Goal: Task Accomplishment & Management: Manage account settings

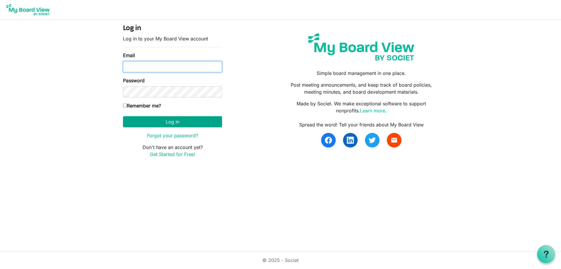
type input "erin.tuckey@gths.ca"
click at [209, 122] on button "Log in" at bounding box center [172, 121] width 99 height 11
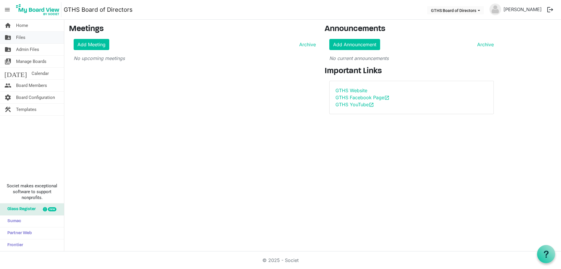
click at [24, 40] on span "Files" at bounding box center [20, 38] width 9 height 12
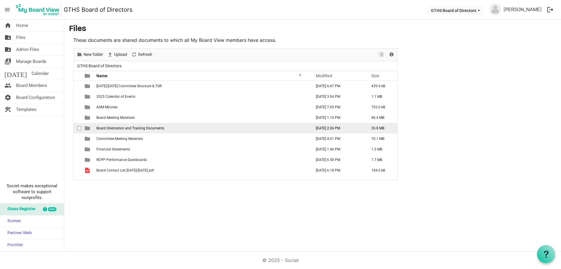
click at [130, 129] on span "Board Orientation and Training Documents" at bounding box center [130, 128] width 68 height 4
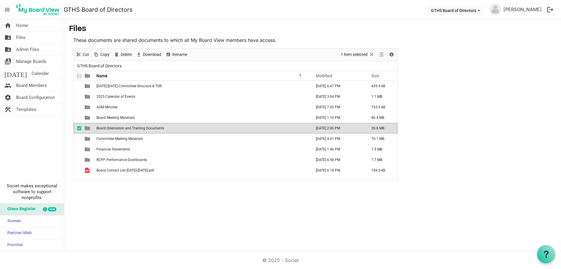
click at [130, 129] on span "Board Orientation and Training Documents" at bounding box center [130, 128] width 68 height 4
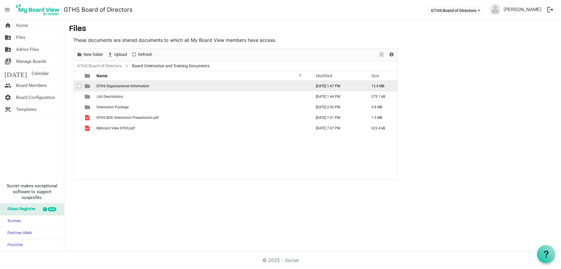
click at [128, 88] on td "GTHS Organizational Information" at bounding box center [202, 86] width 215 height 11
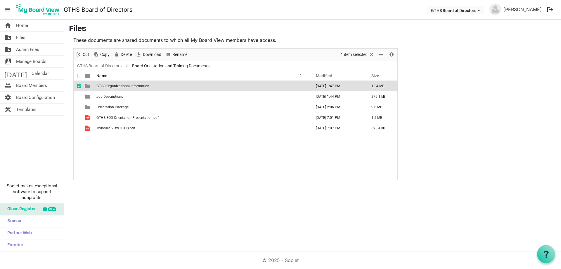
click at [129, 89] on td "GTHS Organizational Information" at bounding box center [202, 86] width 215 height 11
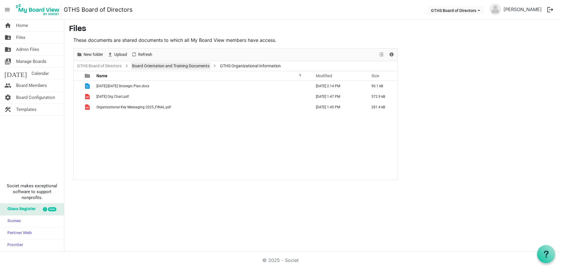
click at [181, 68] on link "Board Orientation and Training Documents" at bounding box center [171, 65] width 80 height 7
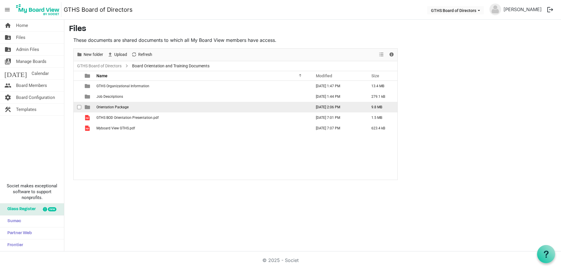
click at [111, 107] on span "Orientation Package" at bounding box center [112, 107] width 32 height 4
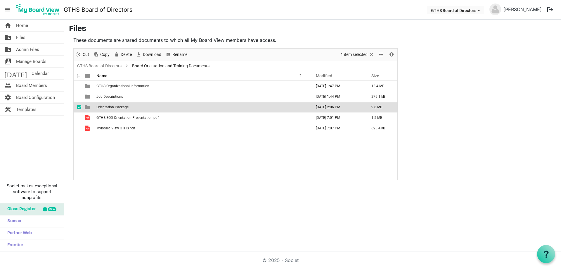
click at [111, 107] on span "Orientation Package" at bounding box center [112, 107] width 32 height 4
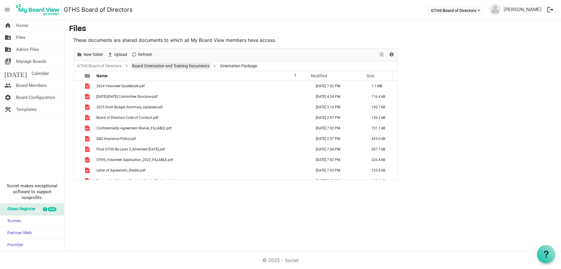
click at [149, 66] on link "Board Orientation and Training Documents" at bounding box center [171, 65] width 80 height 7
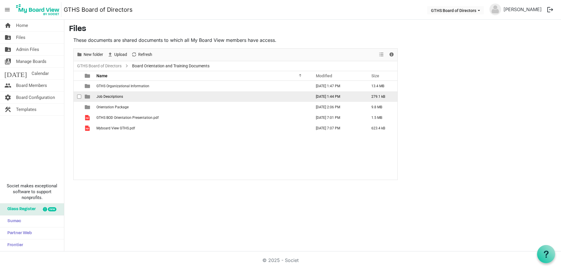
click at [128, 98] on td "Job Descriptions" at bounding box center [202, 96] width 215 height 11
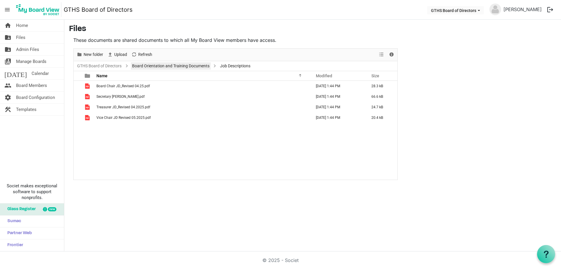
click at [153, 66] on link "Board Orientation and Training Documents" at bounding box center [171, 65] width 80 height 7
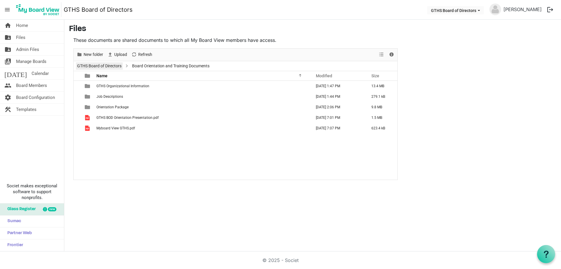
click at [118, 64] on link "GTHS Board of Directors" at bounding box center [99, 65] width 47 height 7
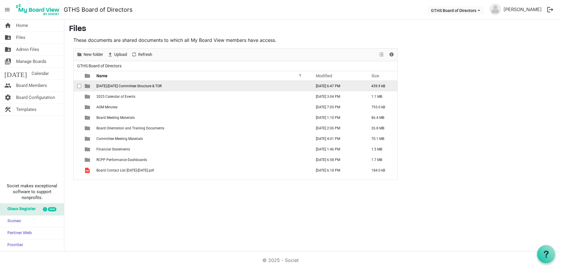
click at [140, 84] on span "2024-2025 Committee Structure & TOR" at bounding box center [128, 86] width 65 height 4
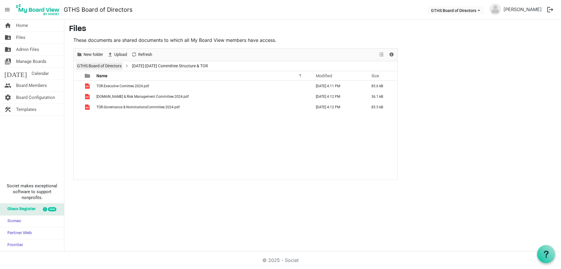
click at [120, 67] on link "GTHS Board of Directors" at bounding box center [99, 65] width 47 height 7
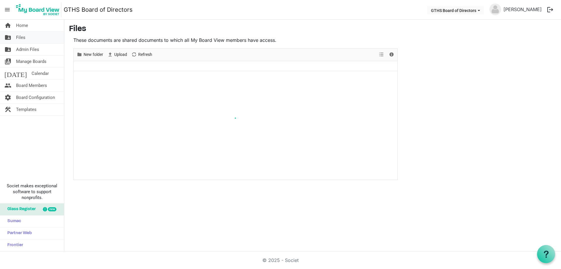
click at [28, 33] on link "folder_shared Files" at bounding box center [32, 38] width 64 height 12
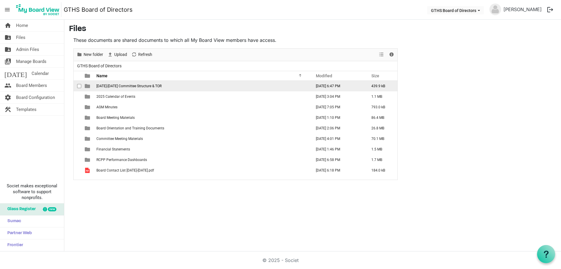
click at [118, 87] on span "[DATE]-[DATE] Committee Structure & TOR" at bounding box center [128, 86] width 65 height 4
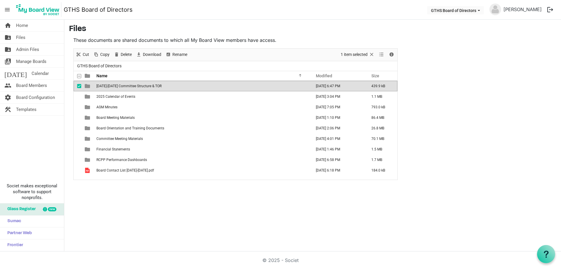
click at [118, 87] on span "2024-2025 Committee Structure & TOR" at bounding box center [128, 86] width 65 height 4
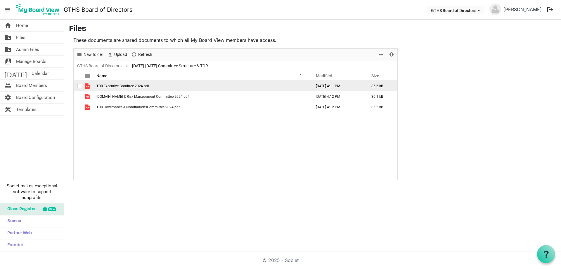
click at [78, 87] on span "checkbox" at bounding box center [79, 86] width 4 height 4
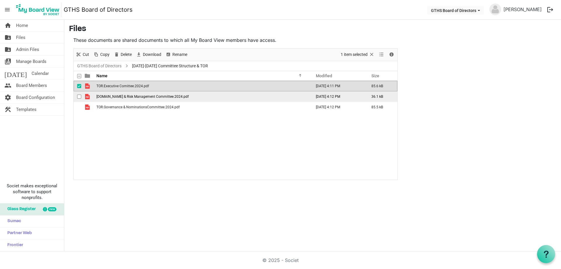
click at [80, 96] on span "checkbox" at bounding box center [79, 96] width 4 height 4
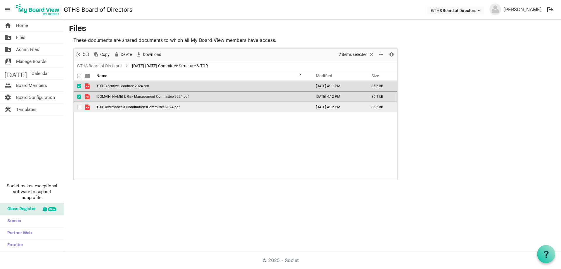
click at [80, 105] on div "checkbox" at bounding box center [80, 107] width 7 height 6
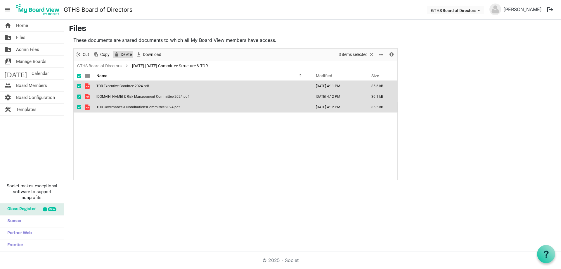
click at [124, 56] on span "Delete" at bounding box center [126, 54] width 12 height 7
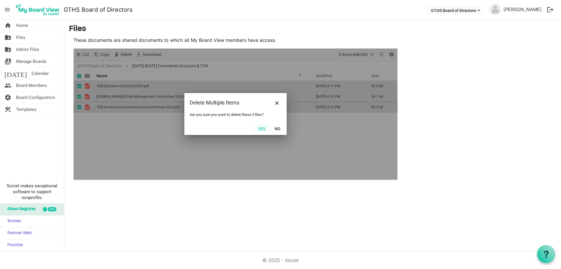
click at [262, 127] on button "Yes" at bounding box center [261, 128] width 15 height 8
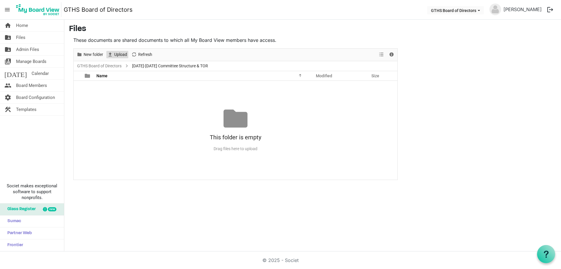
click at [120, 55] on span "Upload" at bounding box center [121, 54] width 14 height 7
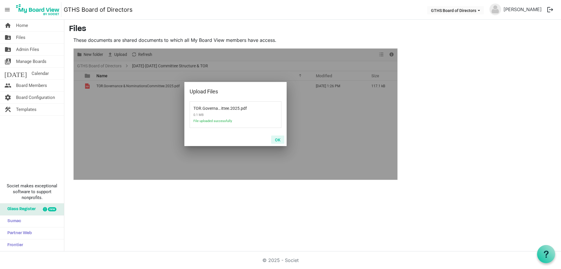
click at [276, 138] on button "OK" at bounding box center [277, 139] width 13 height 8
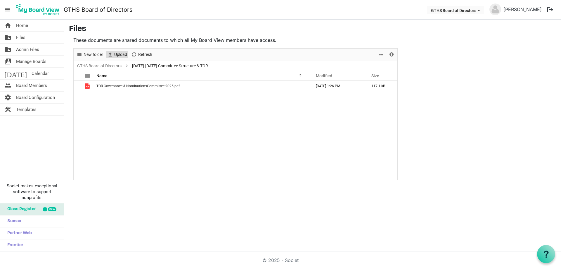
click at [115, 55] on span "Upload" at bounding box center [121, 54] width 14 height 7
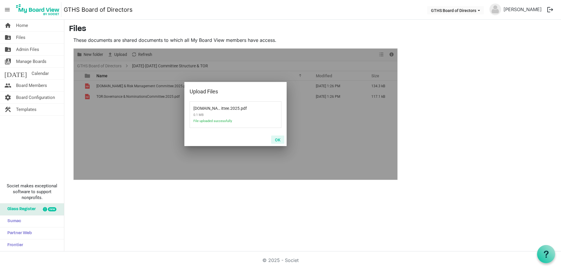
click at [277, 139] on button "OK" at bounding box center [277, 139] width 13 height 8
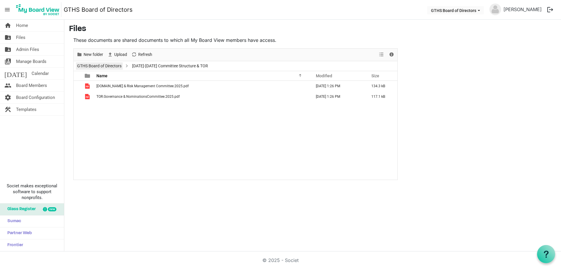
click at [108, 63] on link "GTHS Board of Directors" at bounding box center [99, 65] width 47 height 7
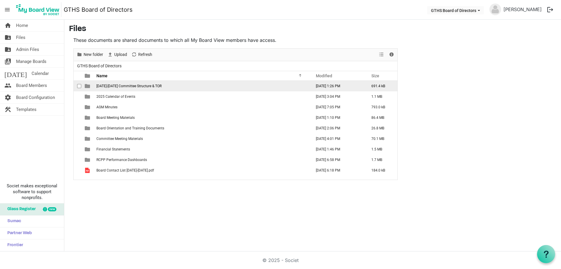
click at [78, 86] on span "checkbox" at bounding box center [79, 86] width 4 height 4
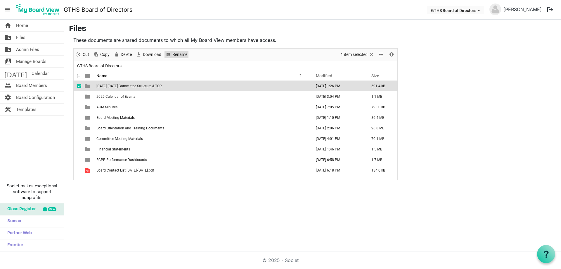
click at [177, 56] on span "Rename" at bounding box center [180, 54] width 16 height 7
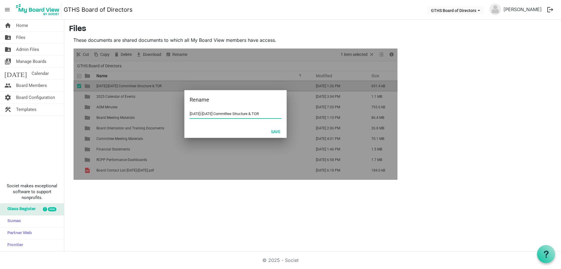
click at [198, 114] on input "2024-2025 Committee Structure & TOR" at bounding box center [236, 113] width 92 height 9
type input "2025-2026 Committee Structure & TOR"
click at [277, 130] on button "Save" at bounding box center [275, 131] width 17 height 8
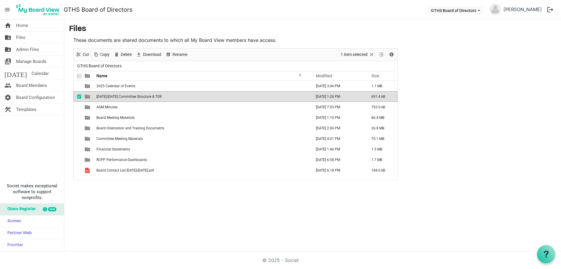
click at [250, 225] on div "home Home folder_shared Files folder_shared Admin Files switch_account Manage B…" at bounding box center [280, 136] width 561 height 232
